Goal: Check status

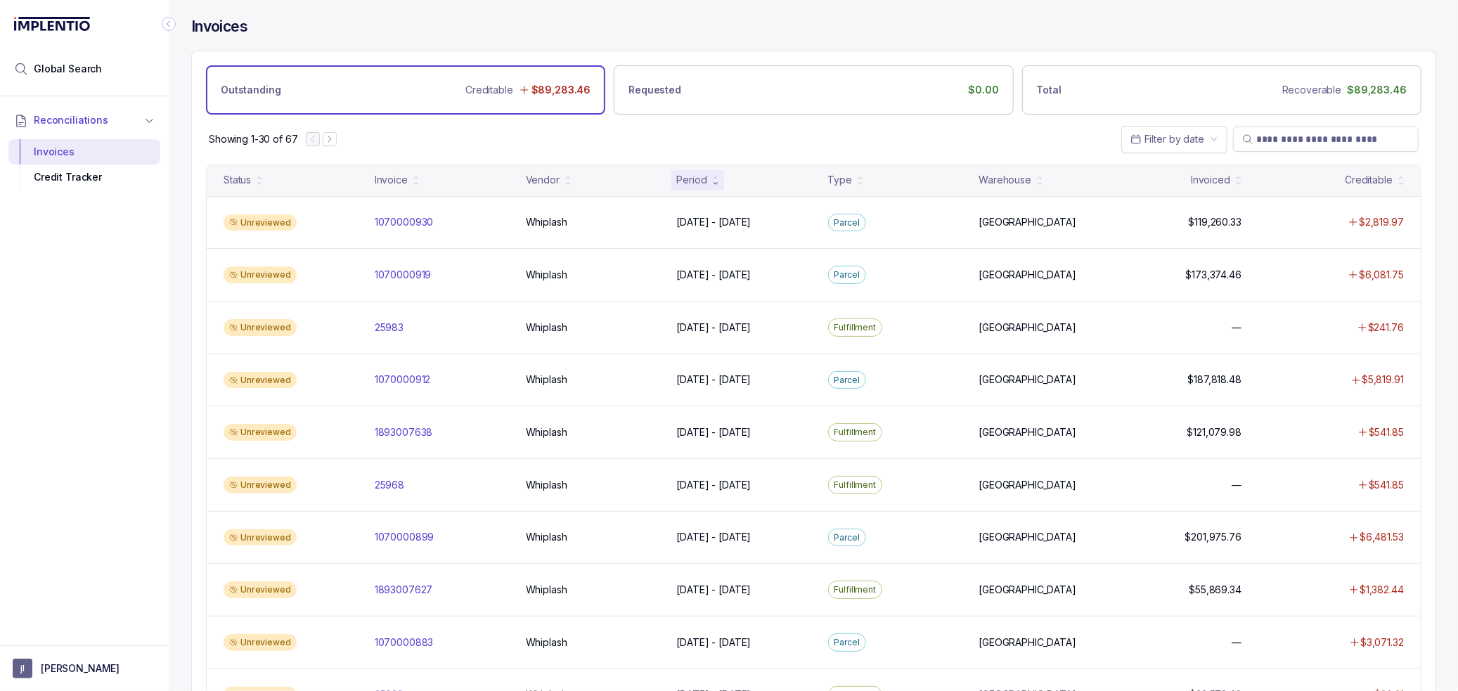
click at [665, 138] on div "Showing 1-30 of 67 Filter by date" at bounding box center [813, 139] width 1243 height 49
click at [664, 140] on div "Showing 1-30 of 67 Filter by date" at bounding box center [813, 139] width 1243 height 49
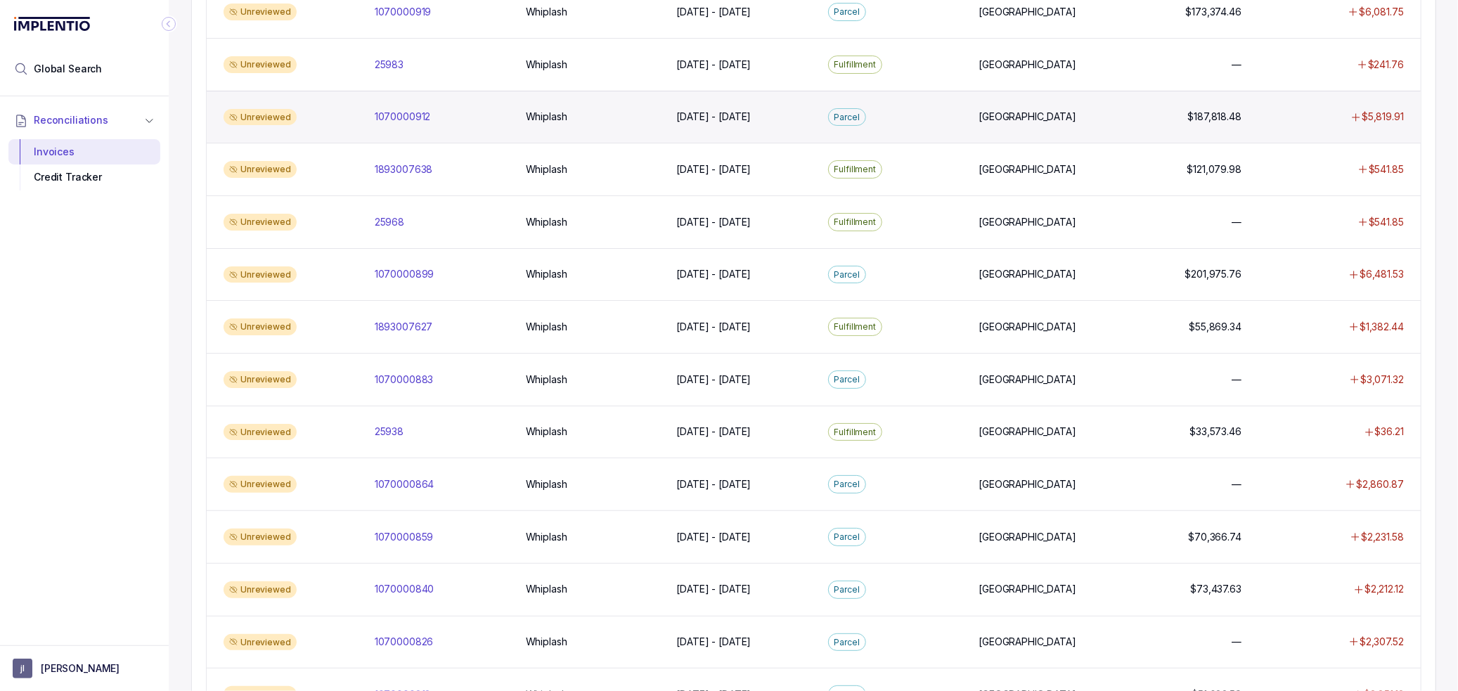
scroll to position [1098, 0]
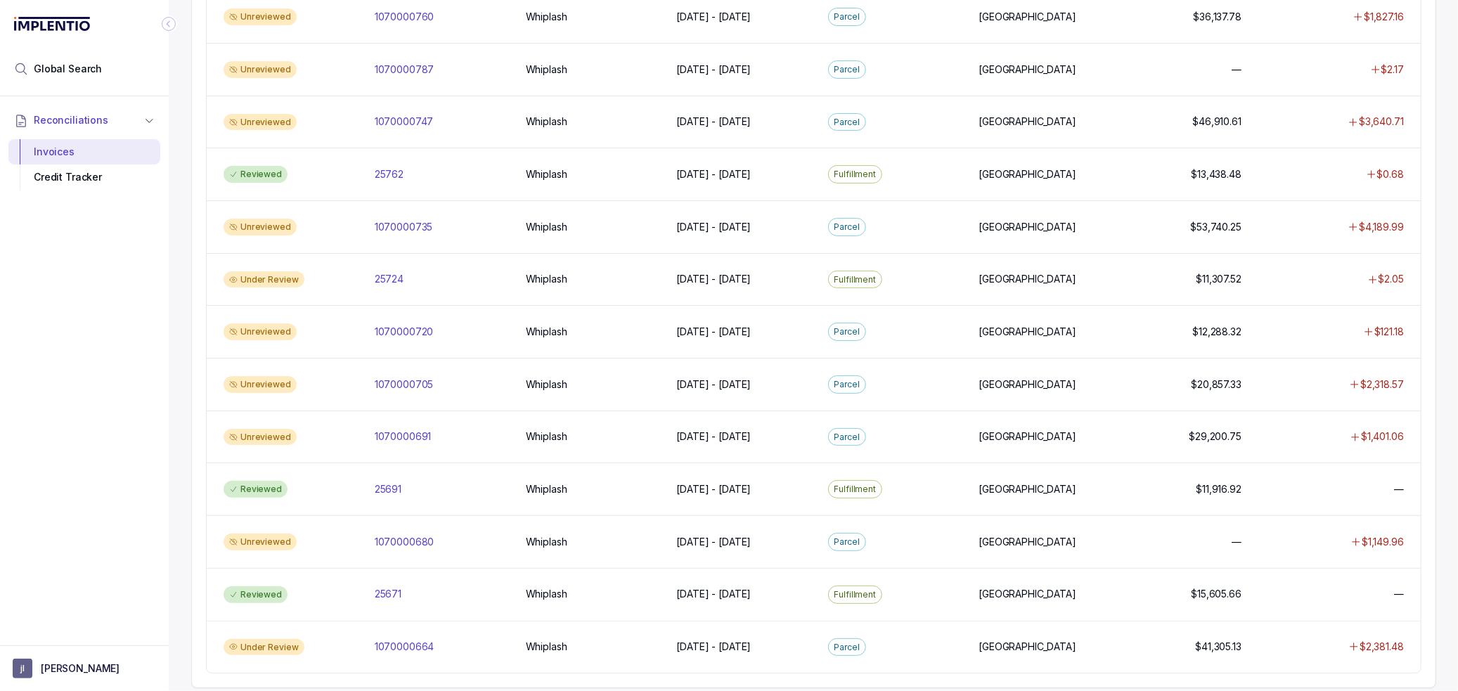
click at [157, 311] on div "Reconciliations Invoices Credit Tracker" at bounding box center [84, 366] width 169 height 541
click at [178, 255] on div "Invoices Outstanding Creditable $89,283.46 Requested $0.00 Total Recoverable $8…" at bounding box center [813, 345] width 1289 height 691
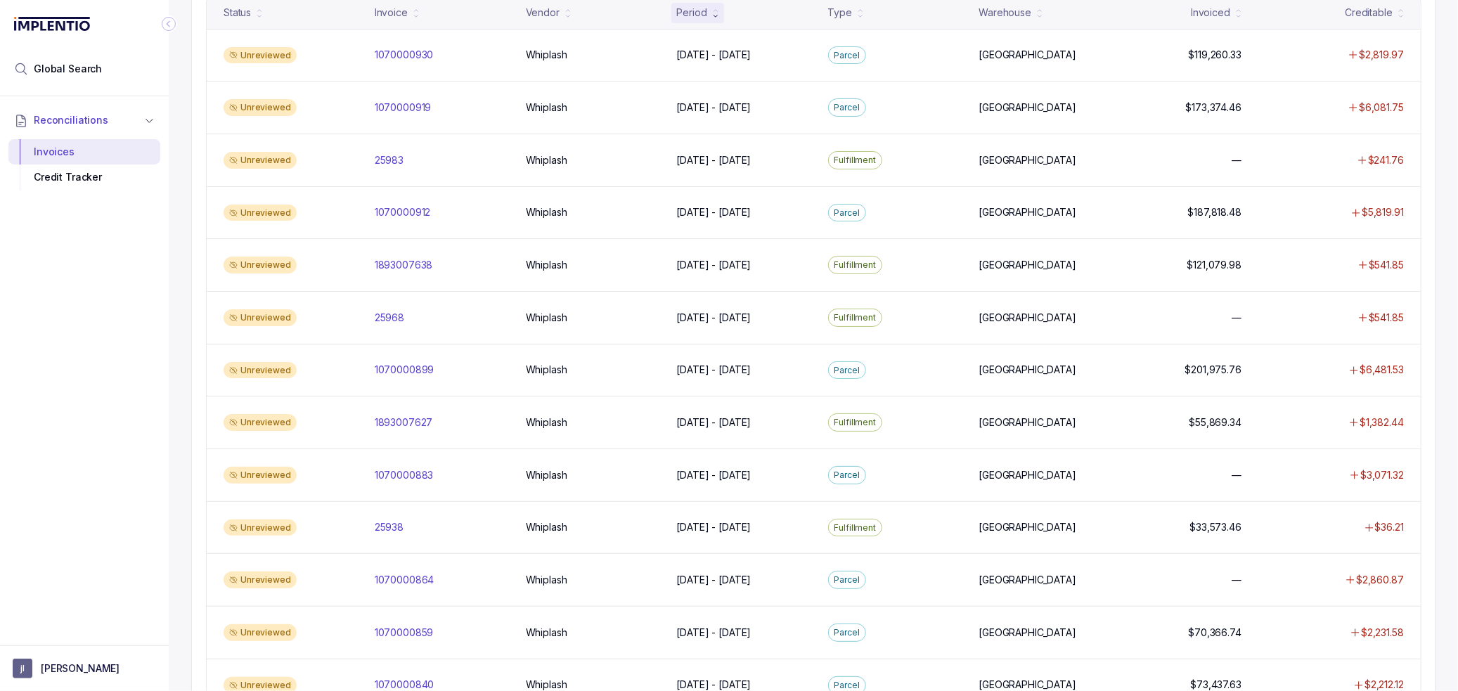
scroll to position [0, 0]
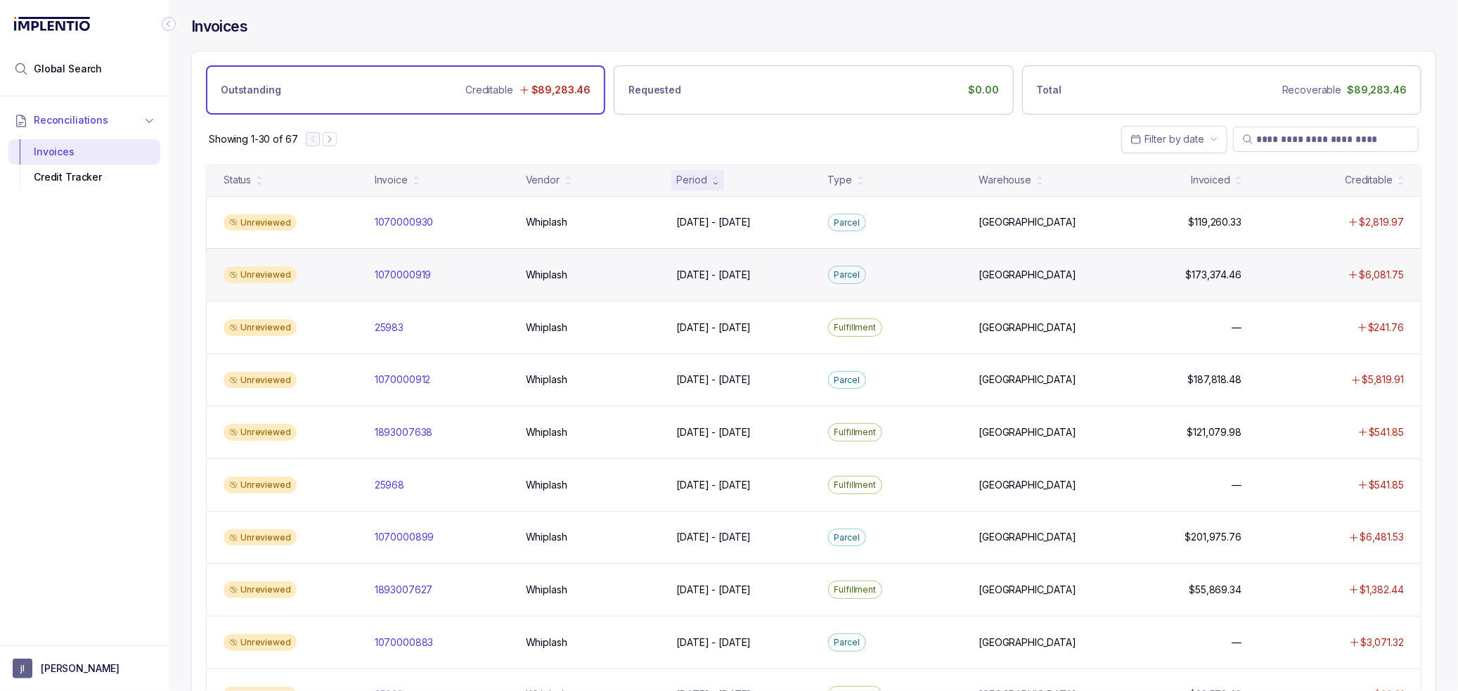
click at [1052, 259] on div "Unreviewed 1070000919 1070000919 Whiplash Whiplash [DATE] - [DATE] [DATE] - [DA…" at bounding box center [814, 274] width 1214 height 53
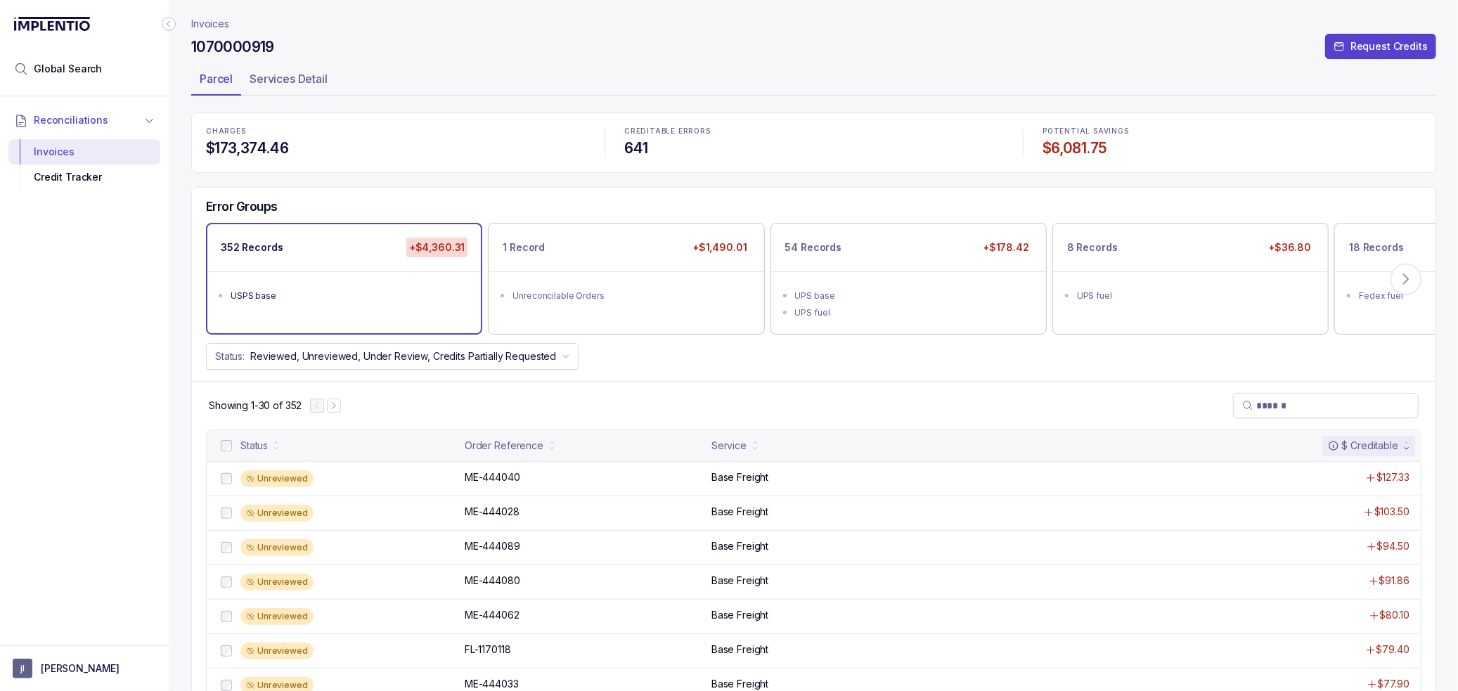
click at [702, 359] on div "Status: Reviewed, Unreviewed, Under Review, Credits Partially Requested" at bounding box center [813, 356] width 1243 height 27
